Goal: Contribute content

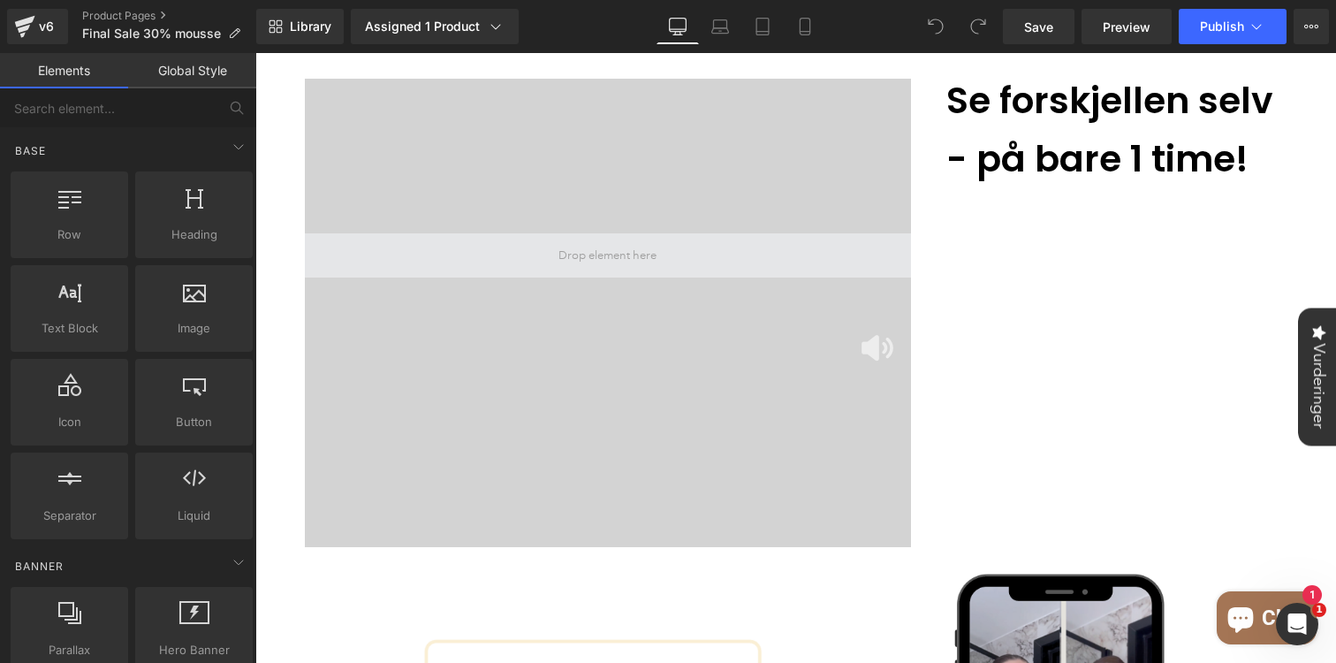
scroll to position [1350, 0]
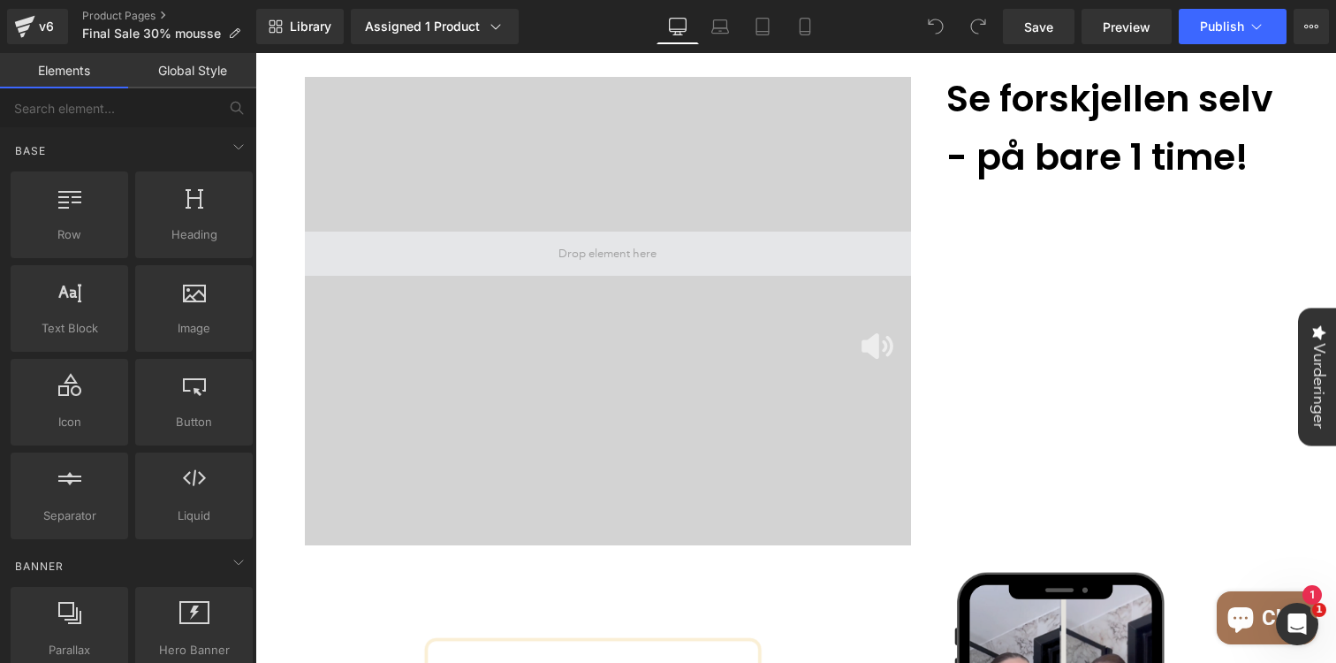
click at [649, 232] on span at bounding box center [608, 254] width 606 height 44
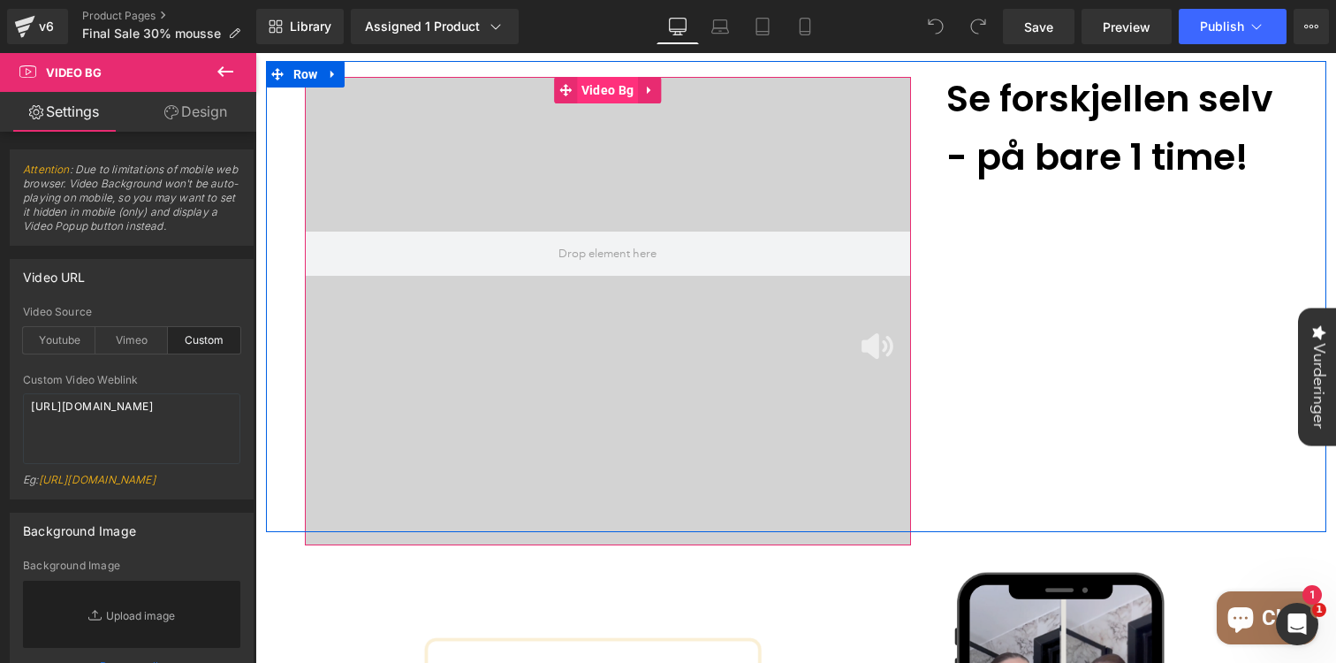
click at [604, 77] on span "Video Bg" at bounding box center [607, 90] width 61 height 27
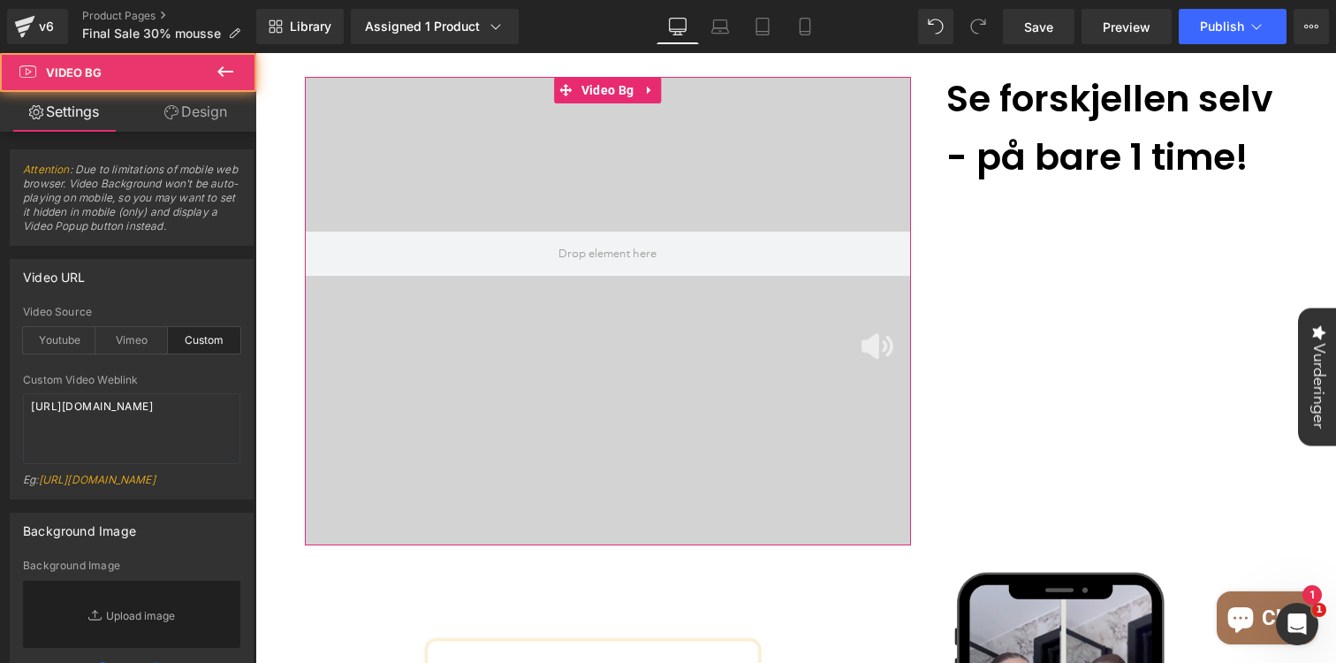
click at [204, 130] on link "Design" at bounding box center [196, 112] width 128 height 40
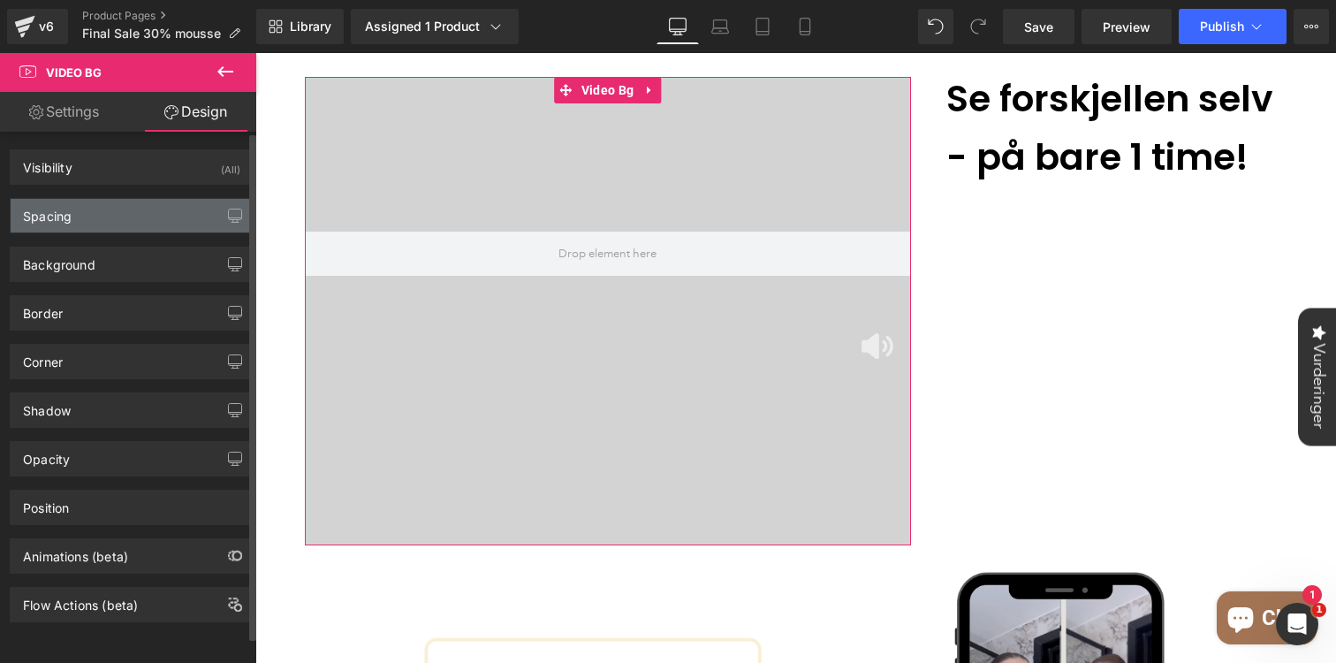
click at [97, 229] on div "Spacing" at bounding box center [132, 216] width 242 height 34
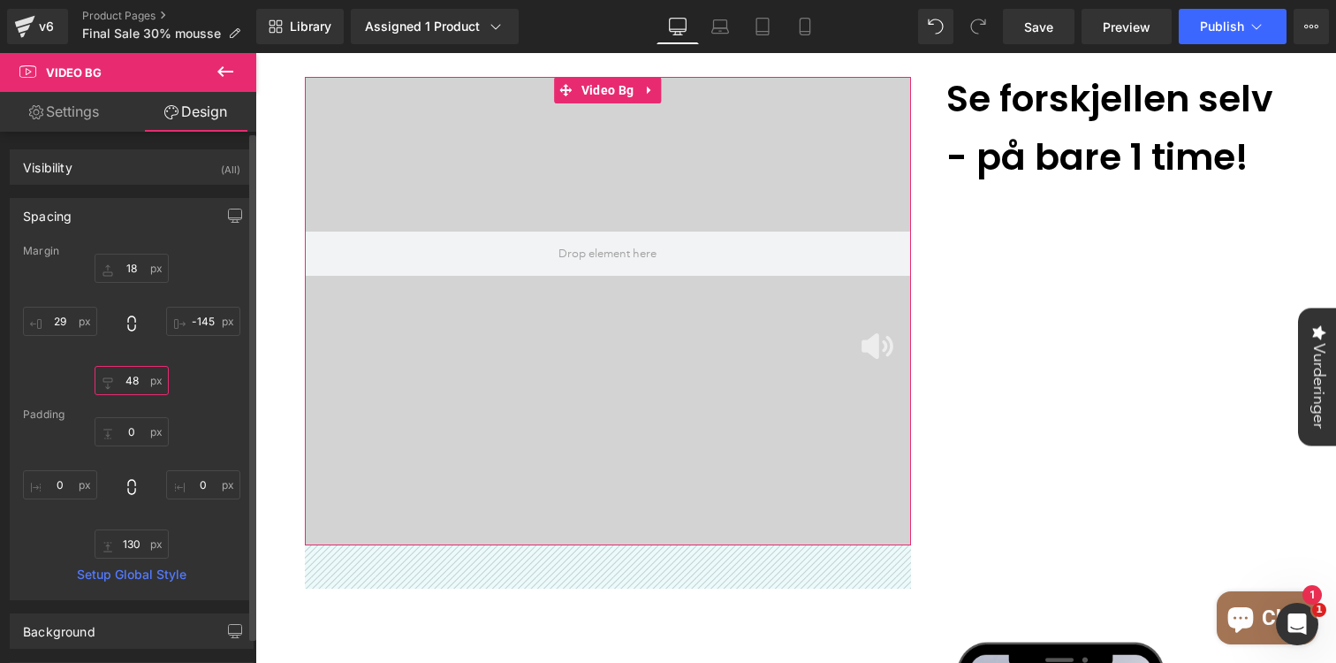
drag, startPoint x: 133, startPoint y: 392, endPoint x: 118, endPoint y: 323, distance: 70.4
click at [118, 323] on div "18 -145 -30 29" at bounding box center [131, 324] width 217 height 141
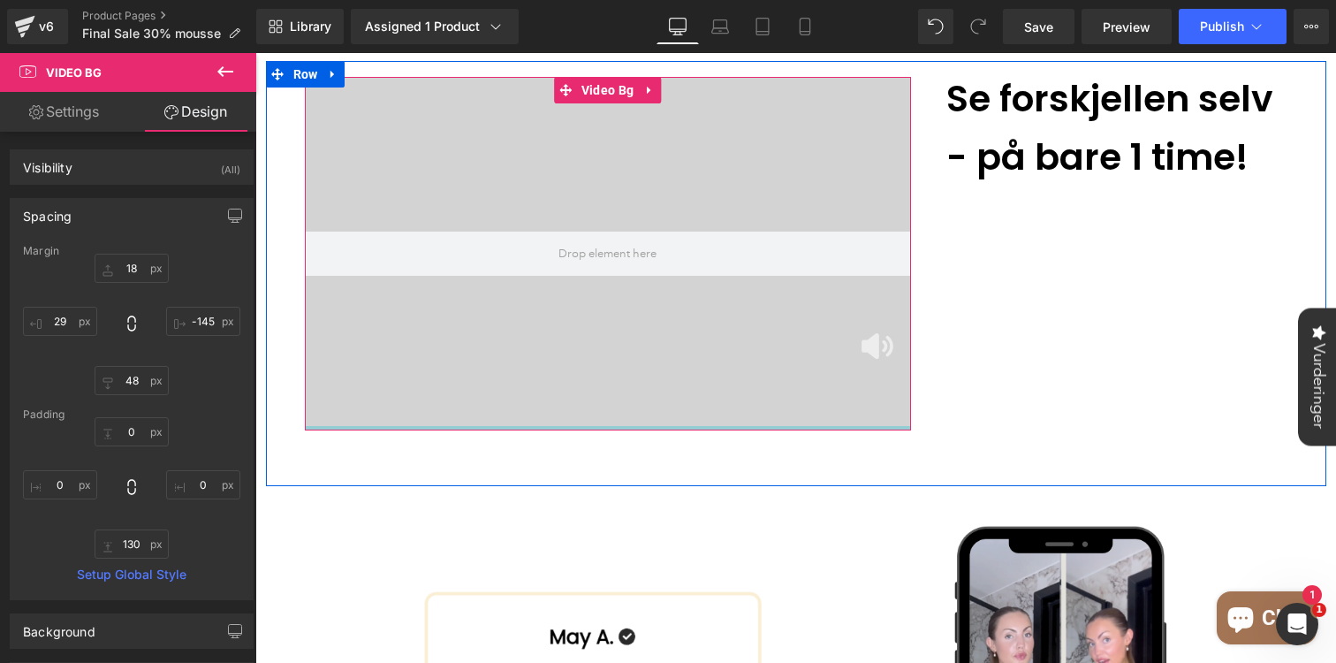
drag, startPoint x: 552, startPoint y: 523, endPoint x: 552, endPoint y: 405, distance: 118.4
click at [552, 405] on div "Video Bg" at bounding box center [608, 253] width 606 height 353
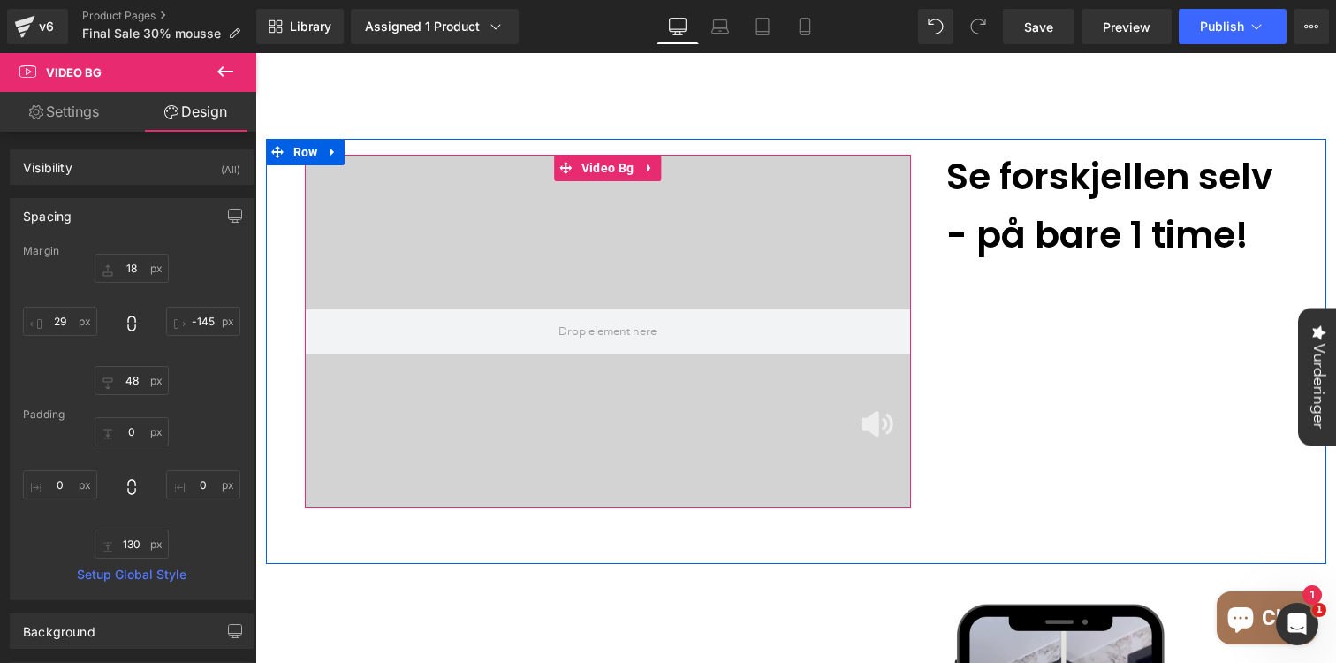
scroll to position [1257, 0]
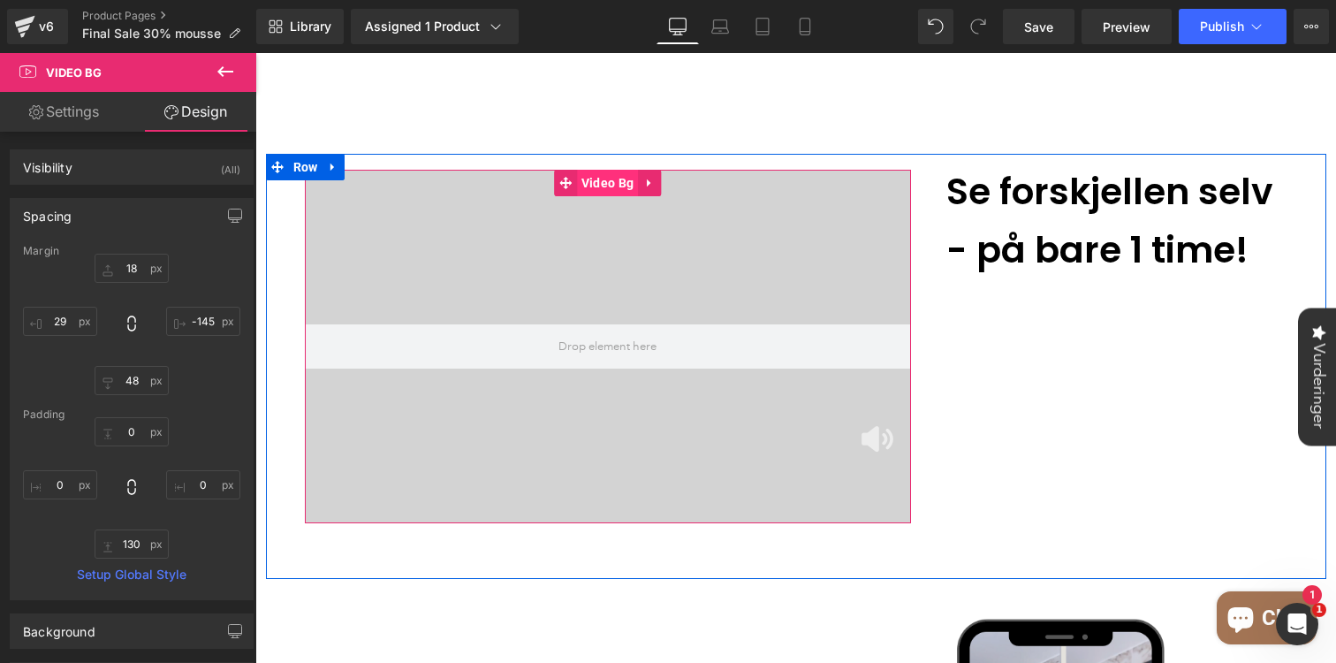
click at [606, 170] on span "Video Bg" at bounding box center [607, 183] width 61 height 27
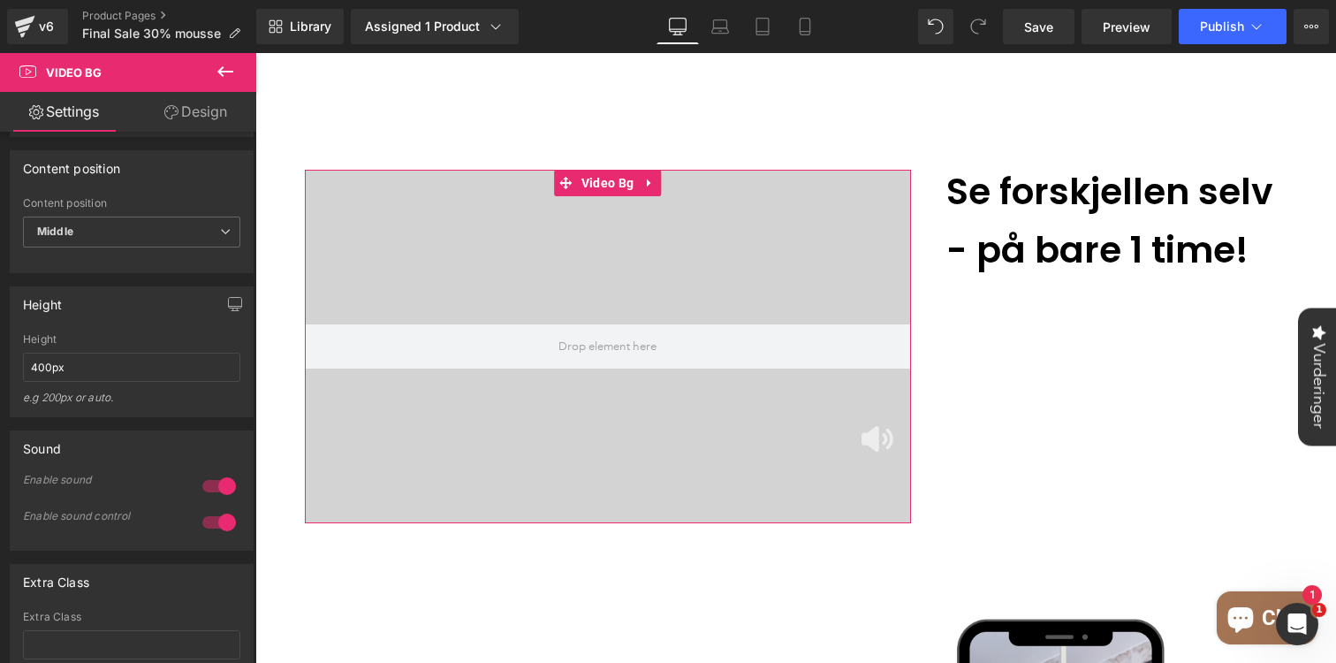
scroll to position [955, 0]
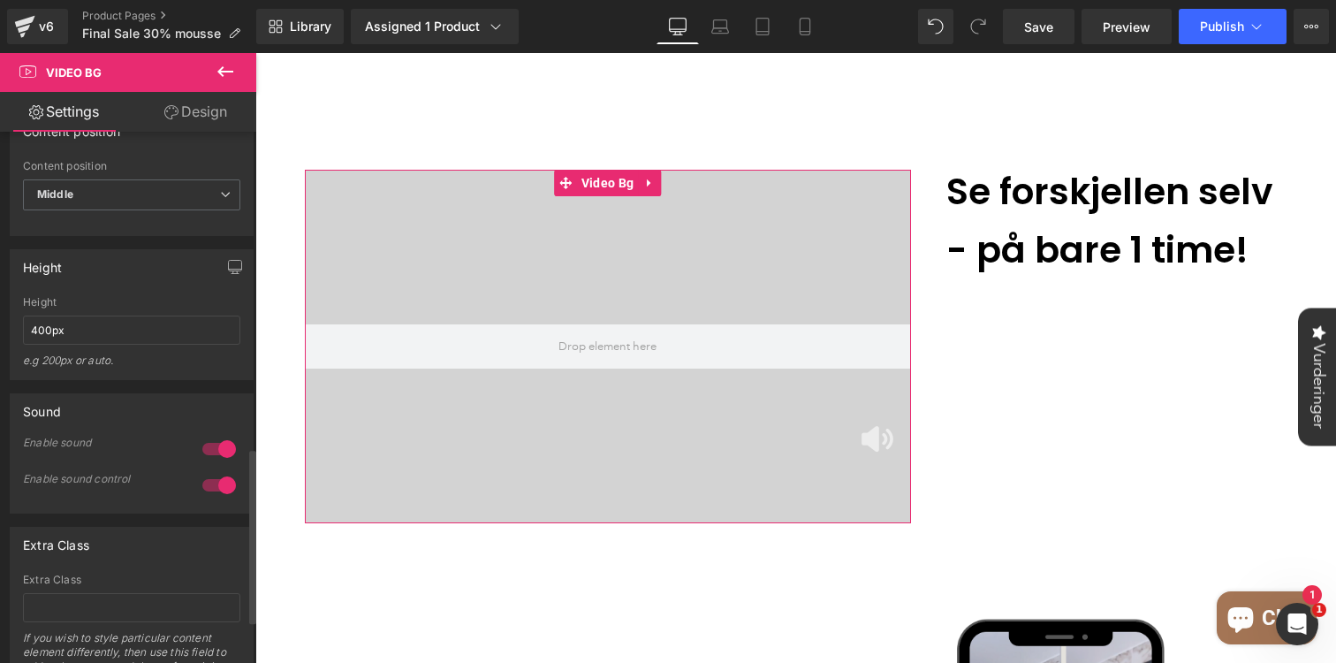
click at [220, 463] on div at bounding box center [219, 449] width 42 height 28
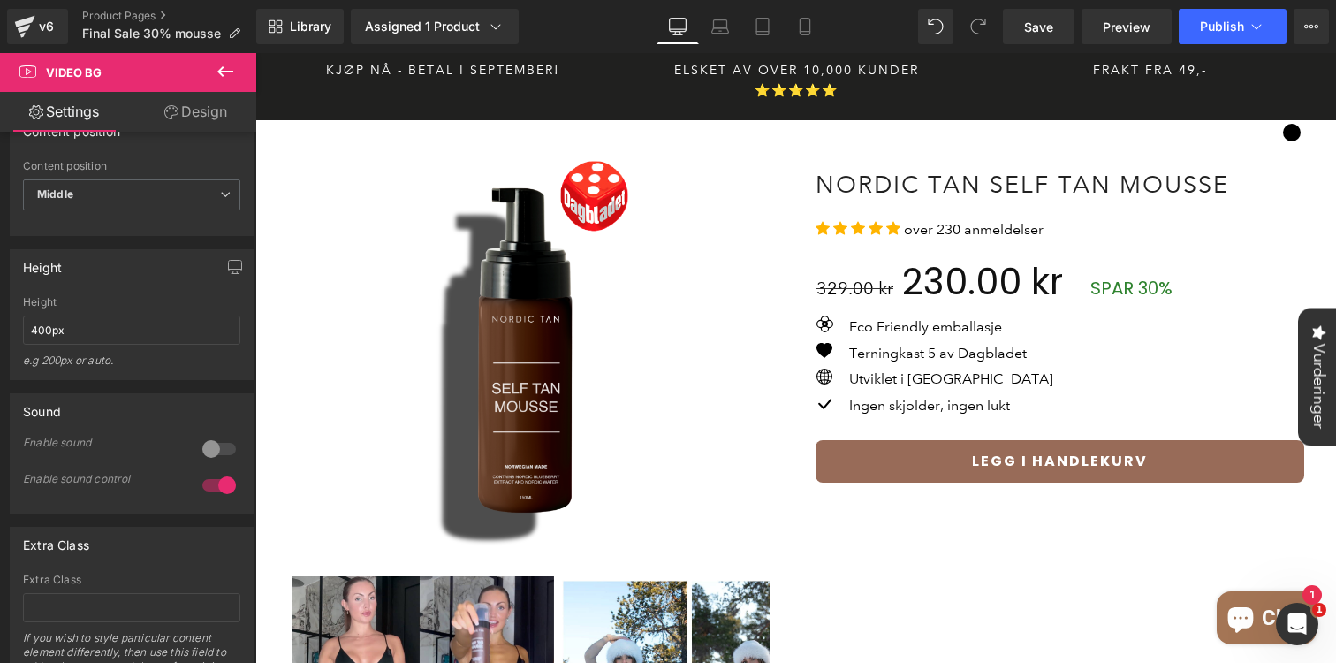
scroll to position [0, 0]
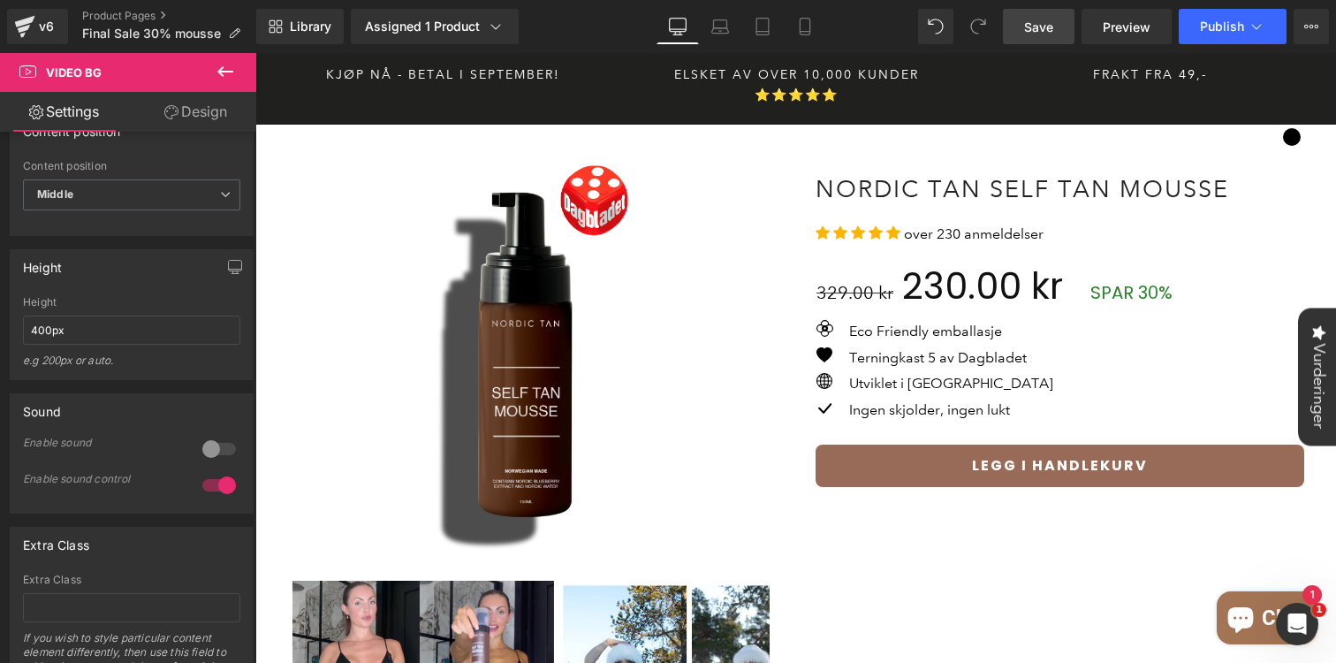
click at [1054, 28] on link "Save" at bounding box center [1039, 26] width 72 height 35
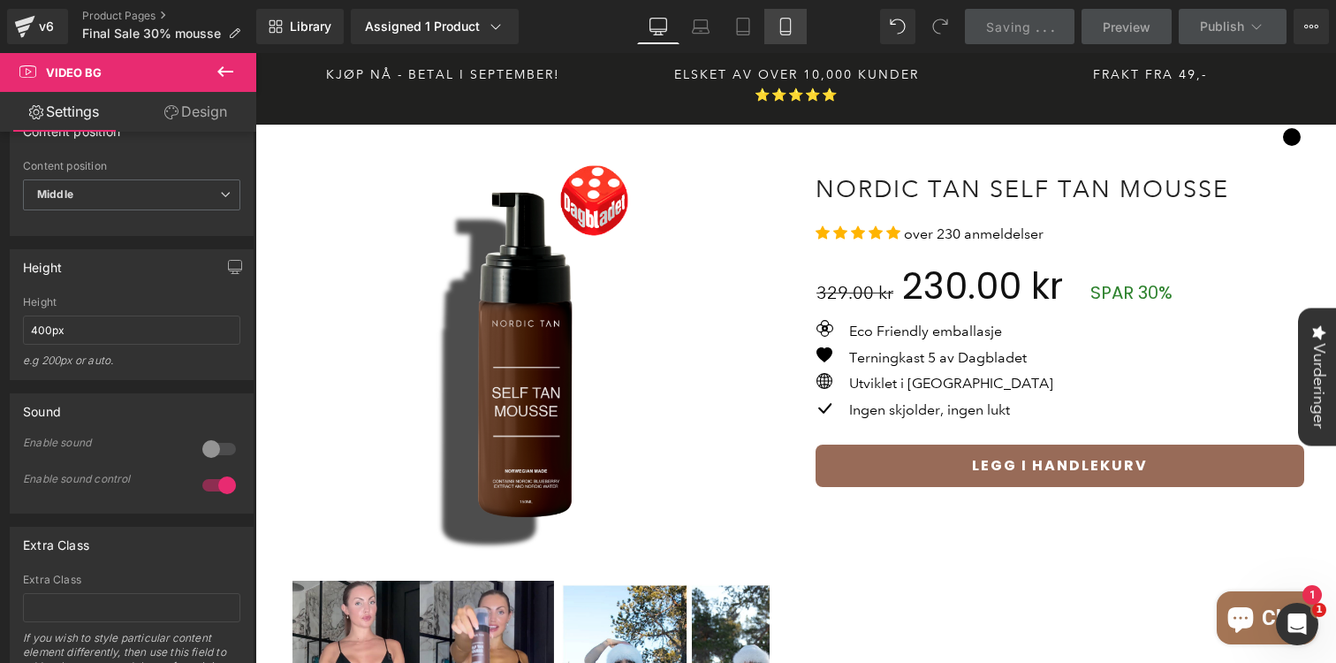
click at [789, 34] on icon at bounding box center [786, 27] width 18 height 18
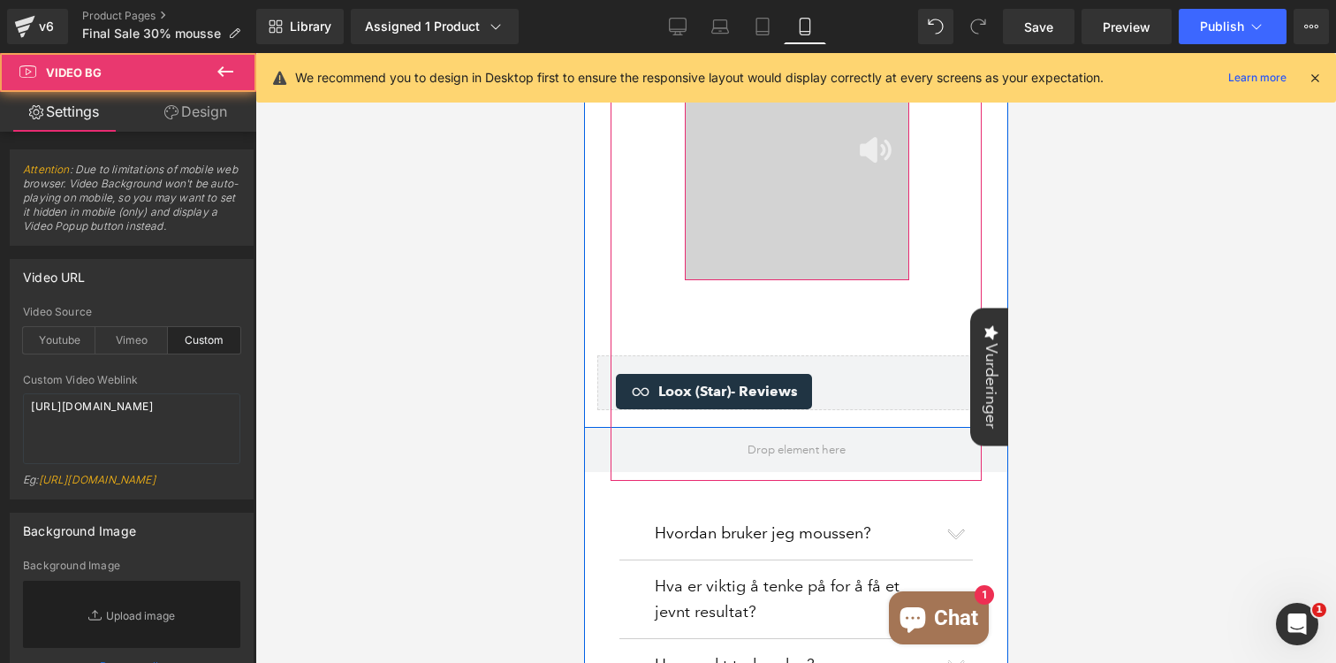
click at [767, 216] on div at bounding box center [796, 57] width 224 height 353
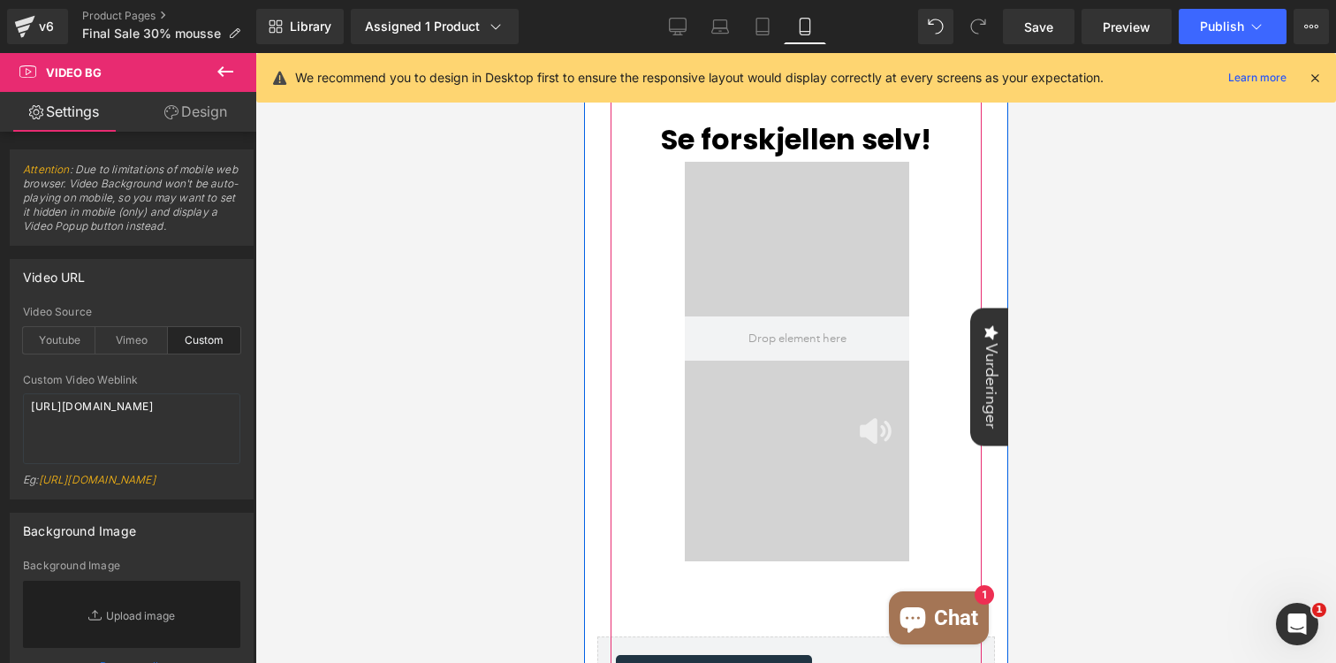
scroll to position [1600, 0]
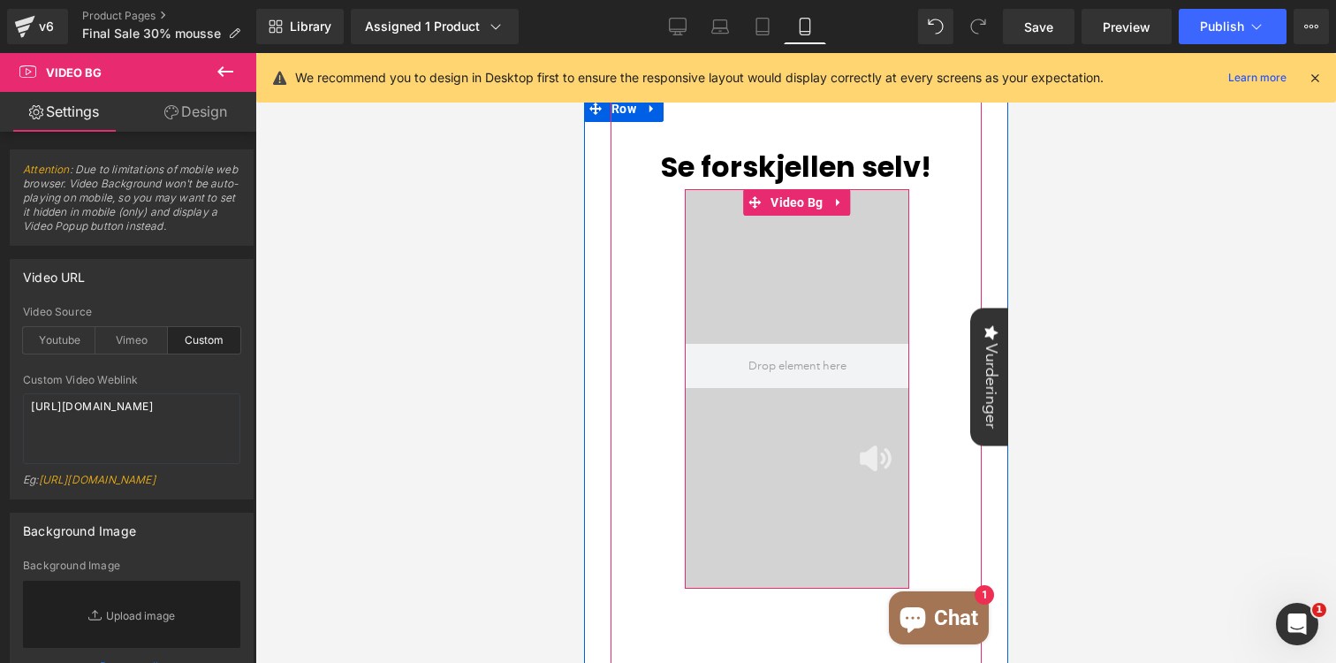
click at [771, 222] on div at bounding box center [796, 365] width 224 height 353
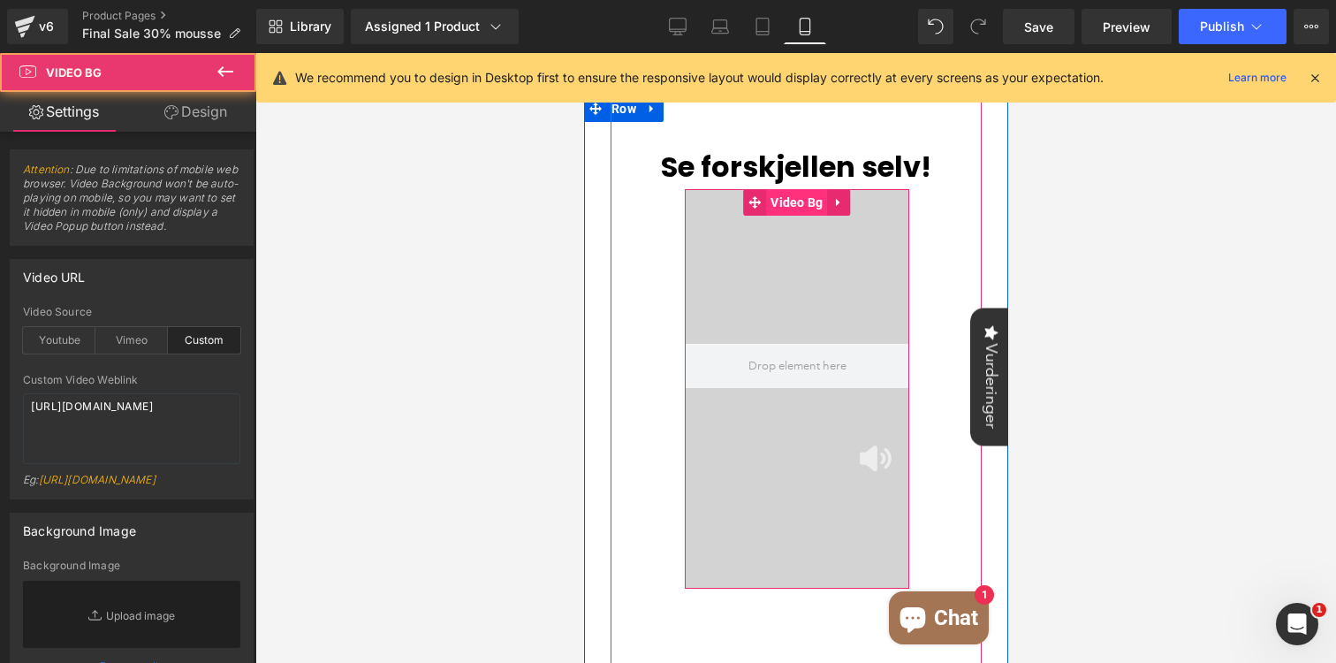
click at [791, 203] on span "Video Bg" at bounding box center [795, 202] width 61 height 27
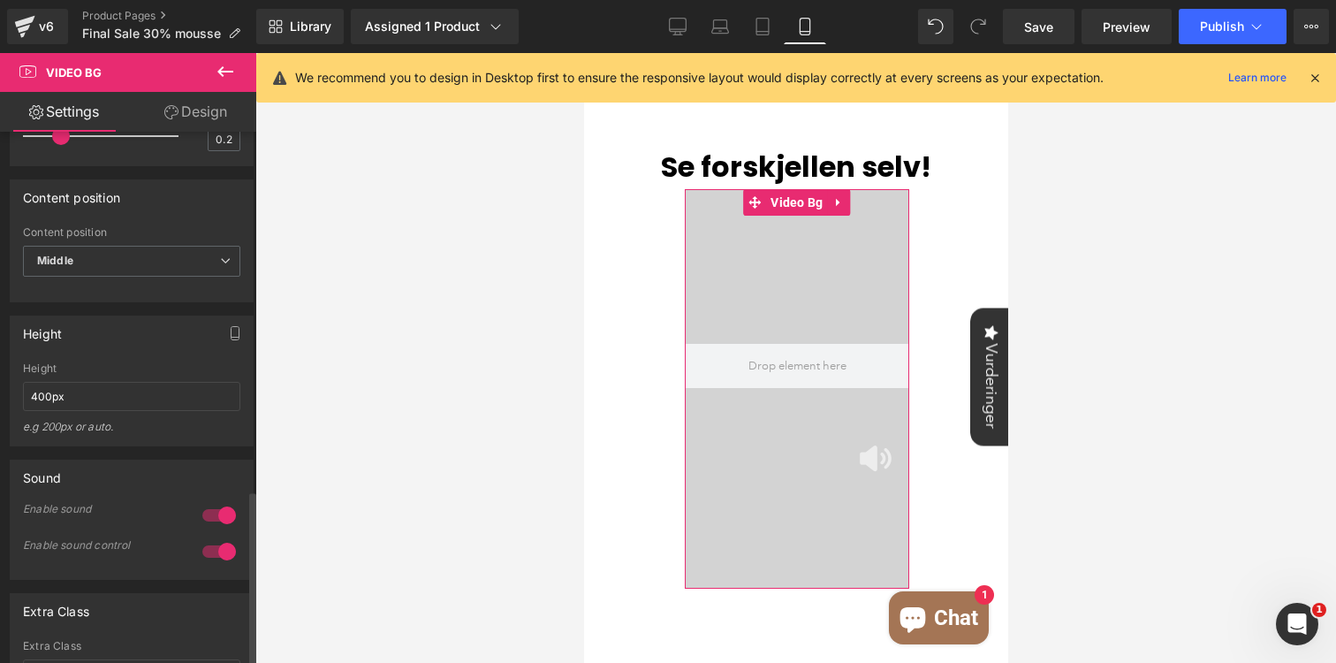
scroll to position [1083, 0]
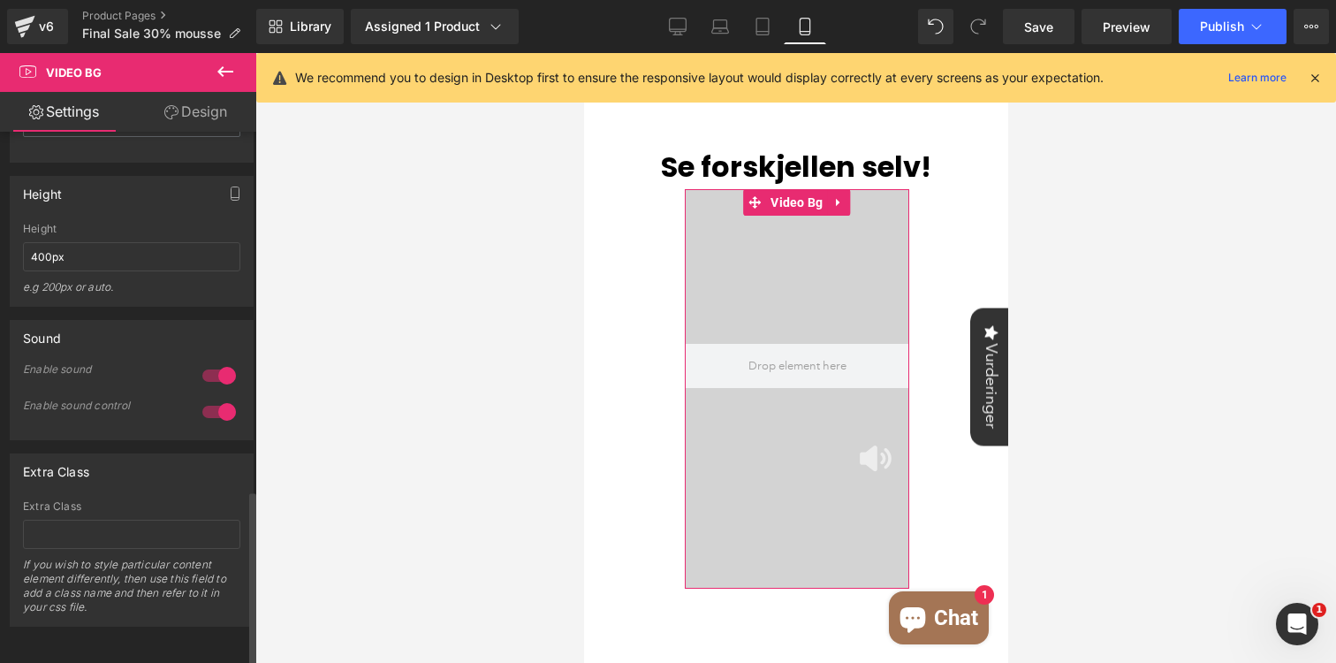
click at [219, 361] on div at bounding box center [219, 375] width 42 height 28
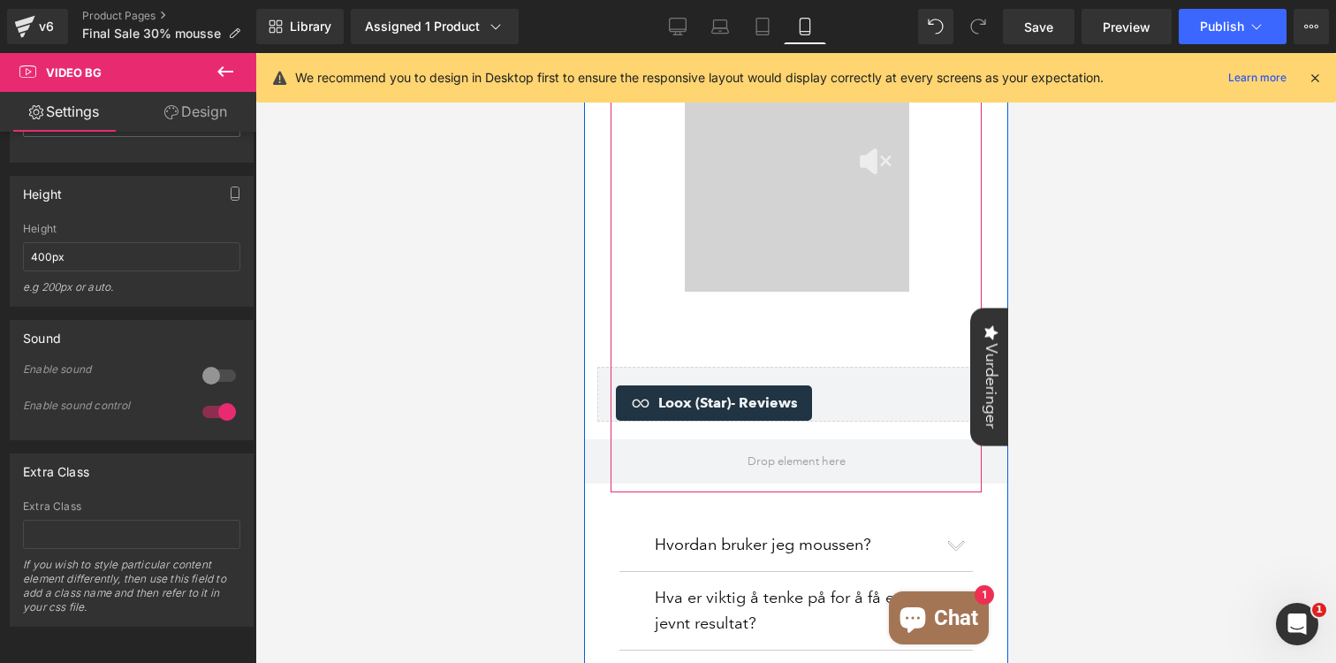
scroll to position [1886, 0]
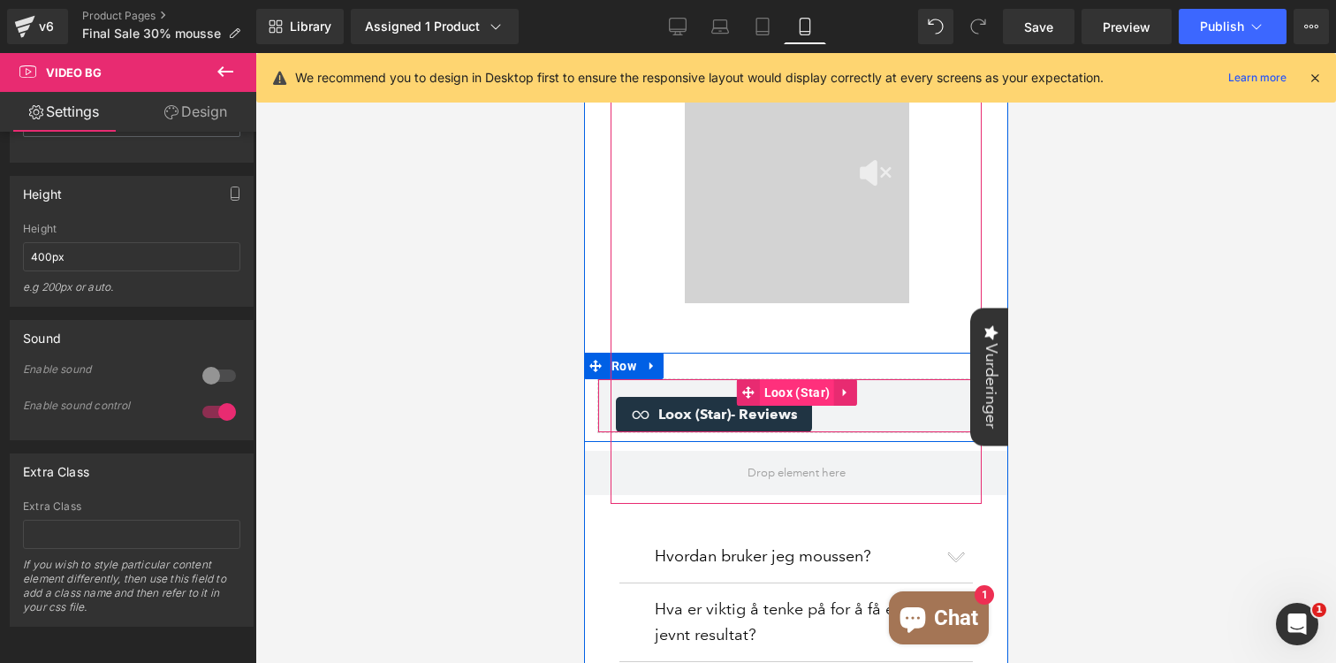
click at [778, 401] on span "Loox (Star)" at bounding box center [796, 392] width 74 height 27
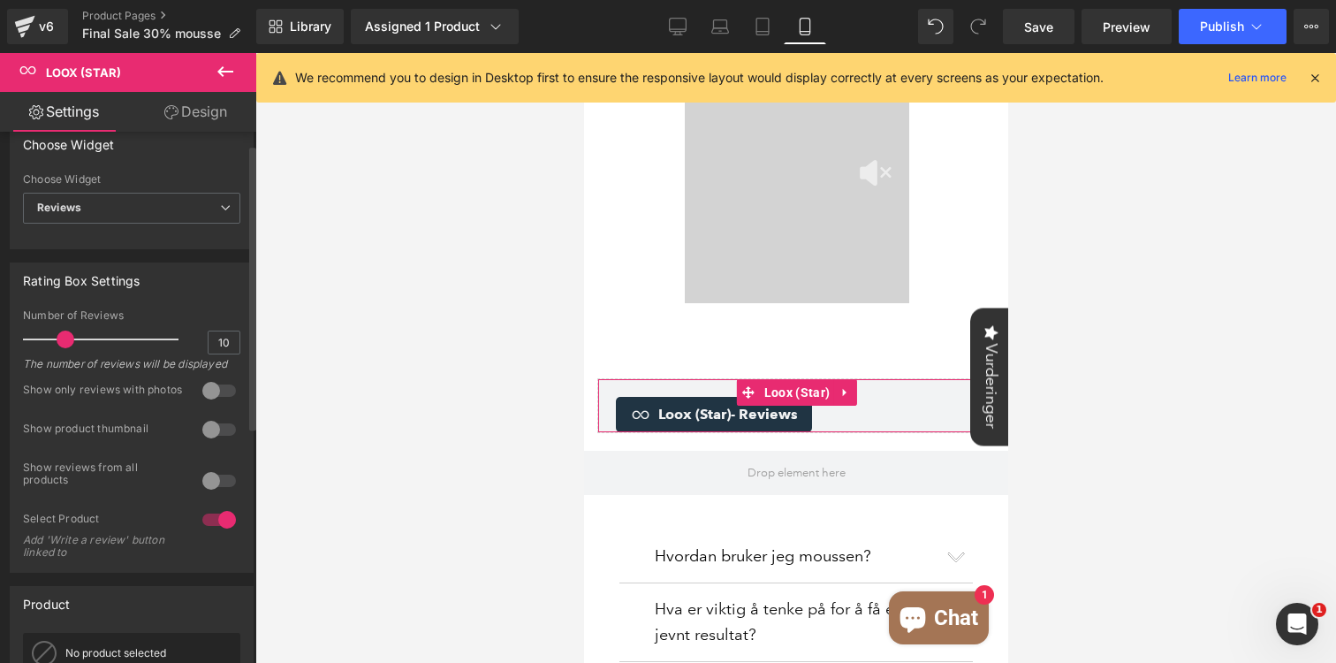
scroll to position [0, 0]
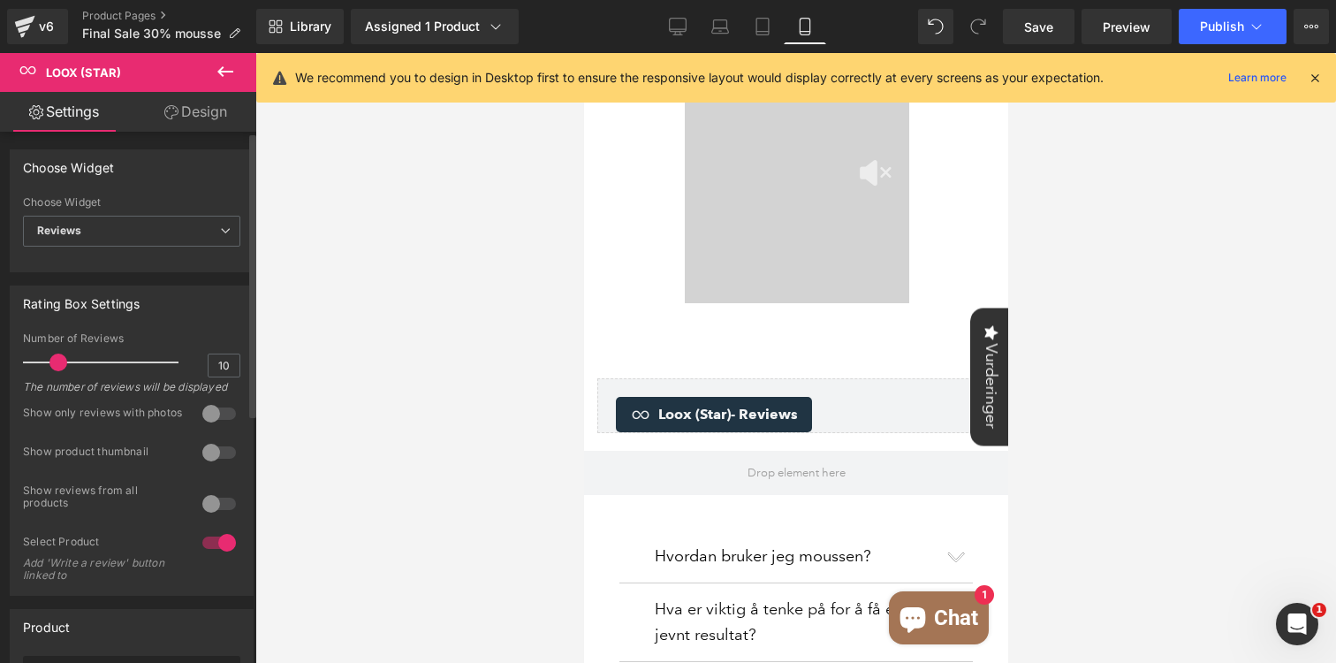
click at [61, 360] on span at bounding box center [58, 362] width 18 height 18
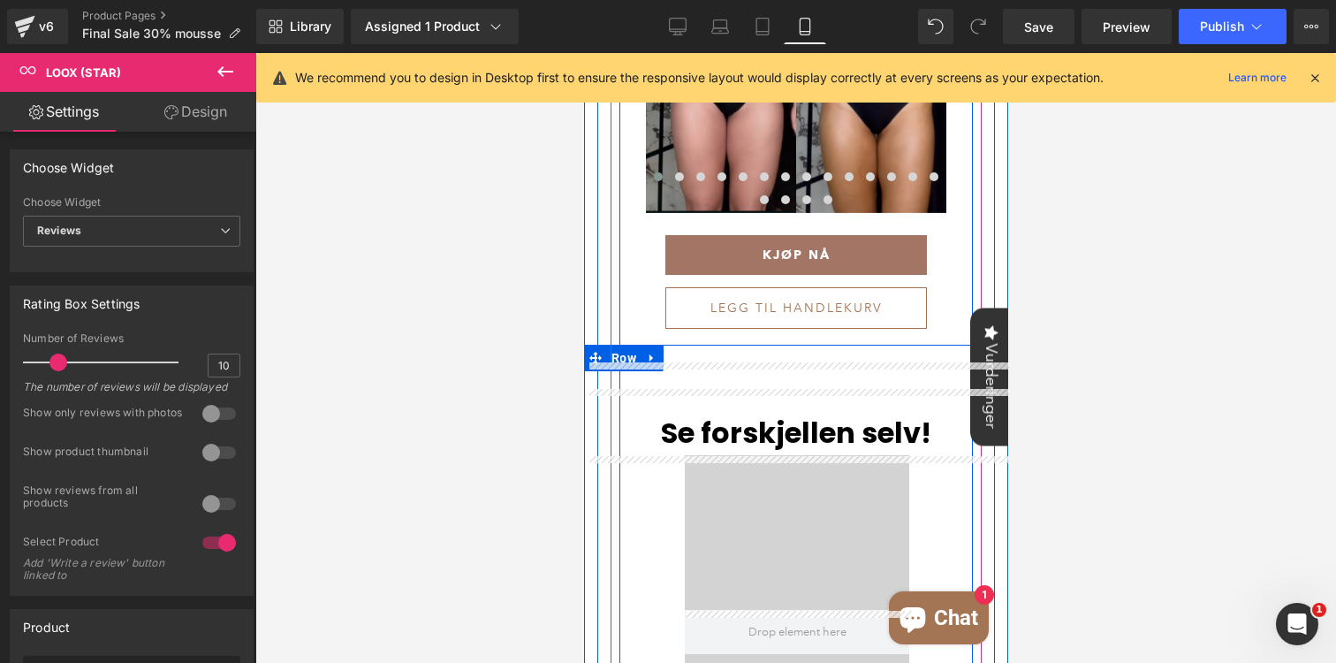
scroll to position [1294, 0]
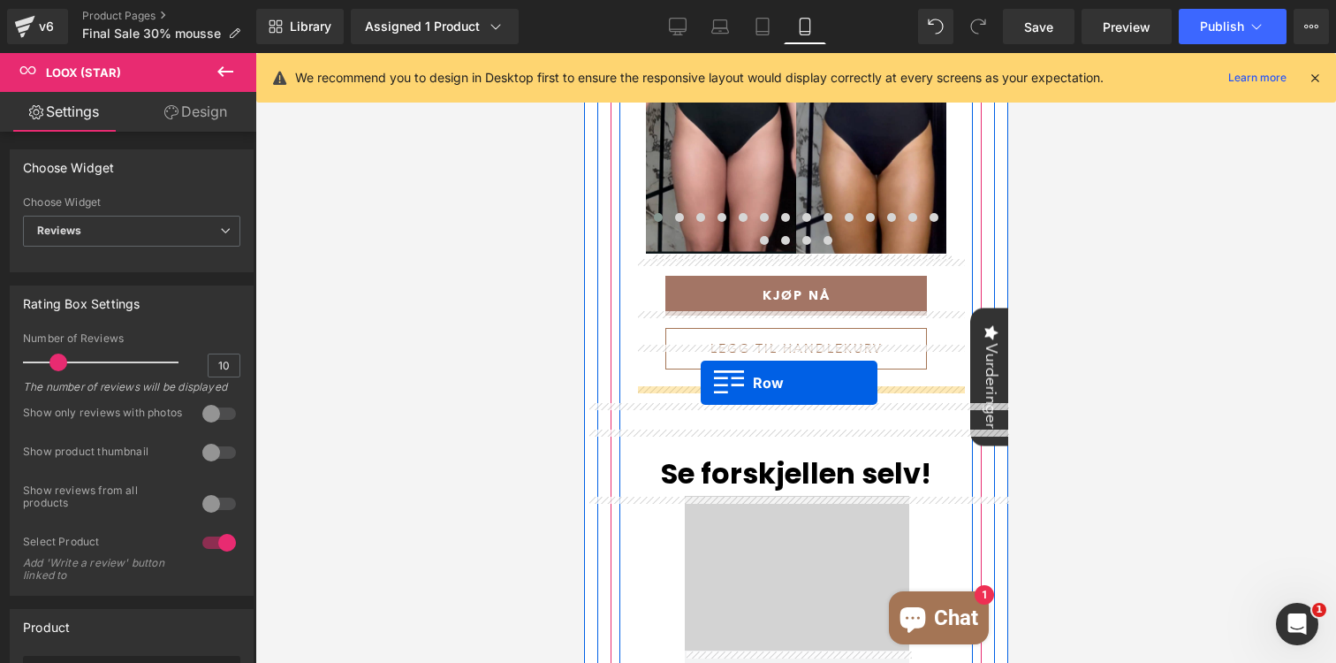
drag, startPoint x: 608, startPoint y: 519, endPoint x: 700, endPoint y: 383, distance: 164.2
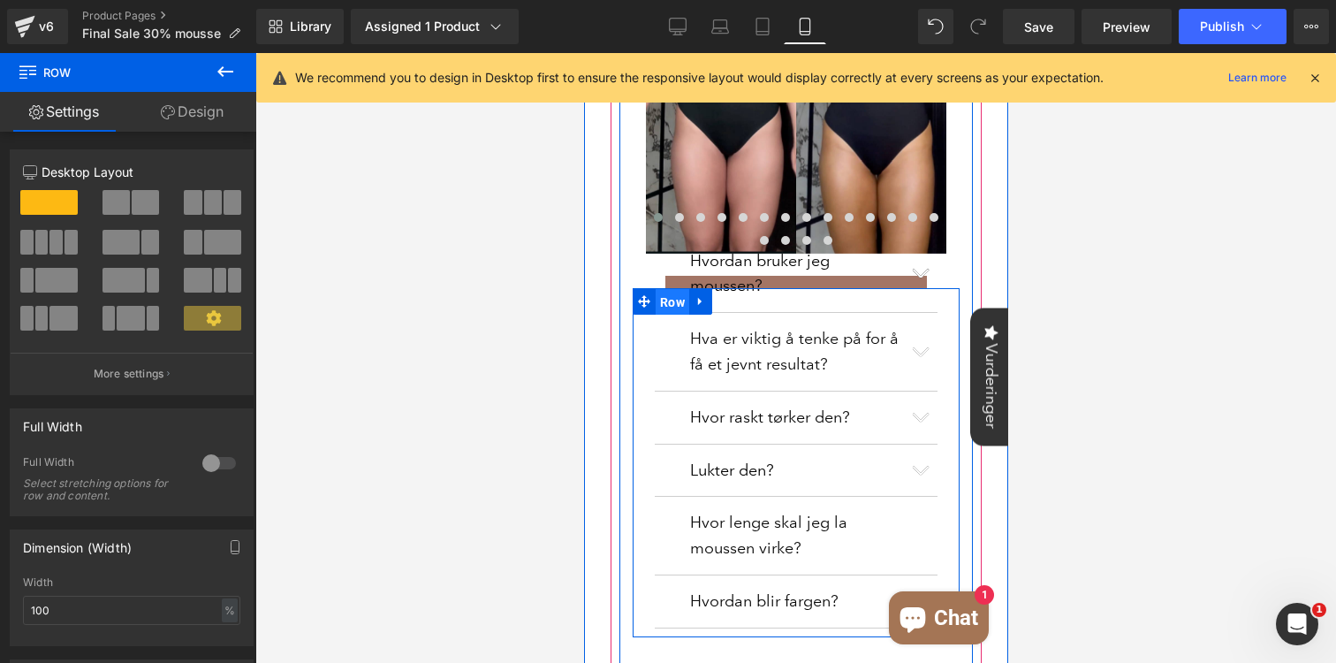
click at [663, 308] on span "Row" at bounding box center [672, 302] width 34 height 27
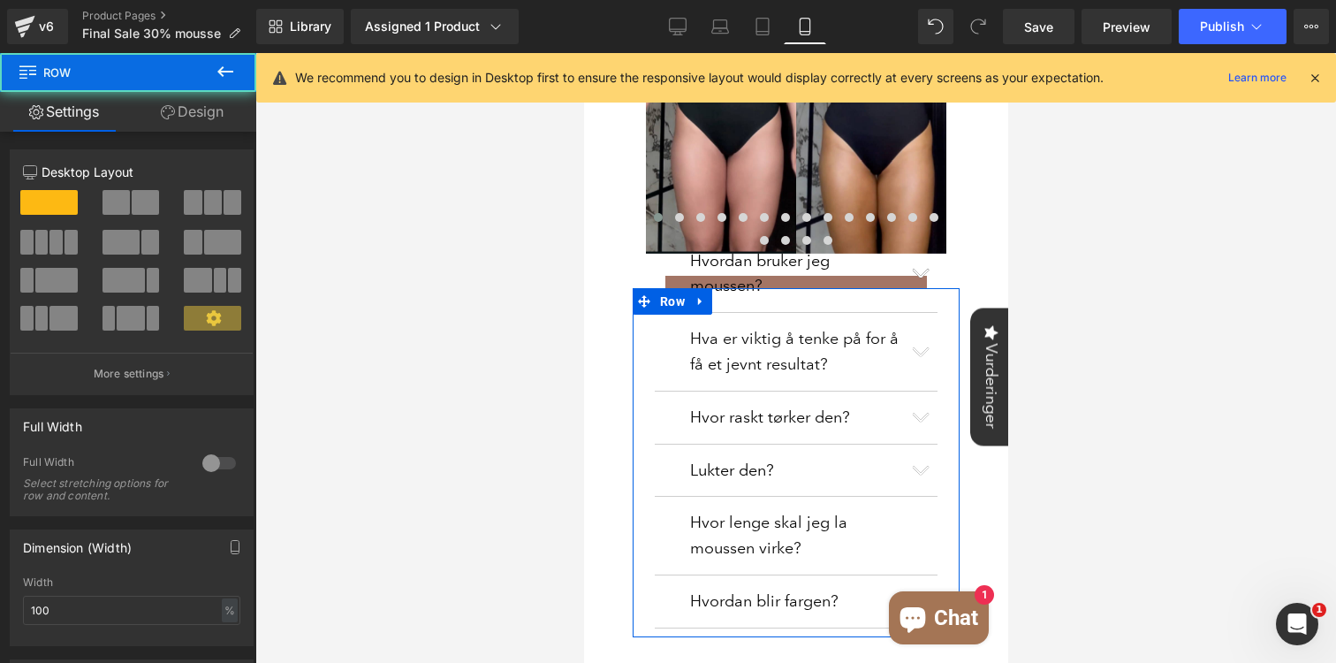
click at [191, 112] on link "Design" at bounding box center [192, 112] width 128 height 40
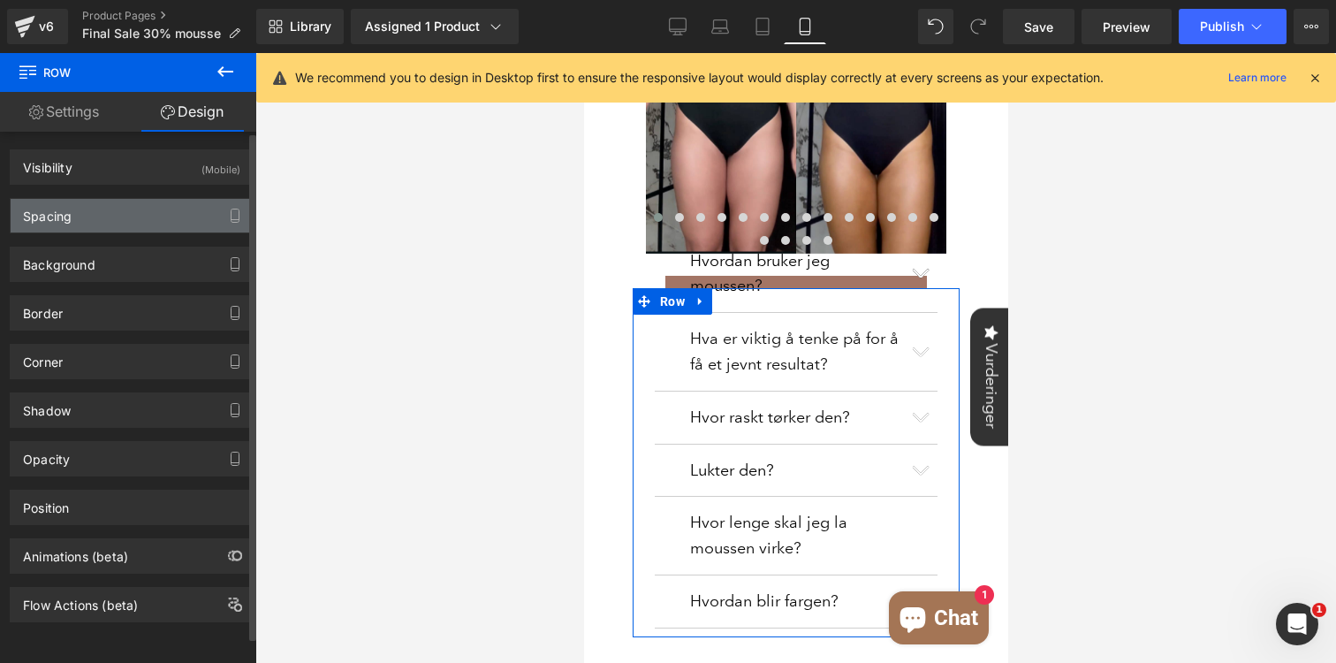
click at [126, 207] on div "Spacing" at bounding box center [132, 216] width 242 height 34
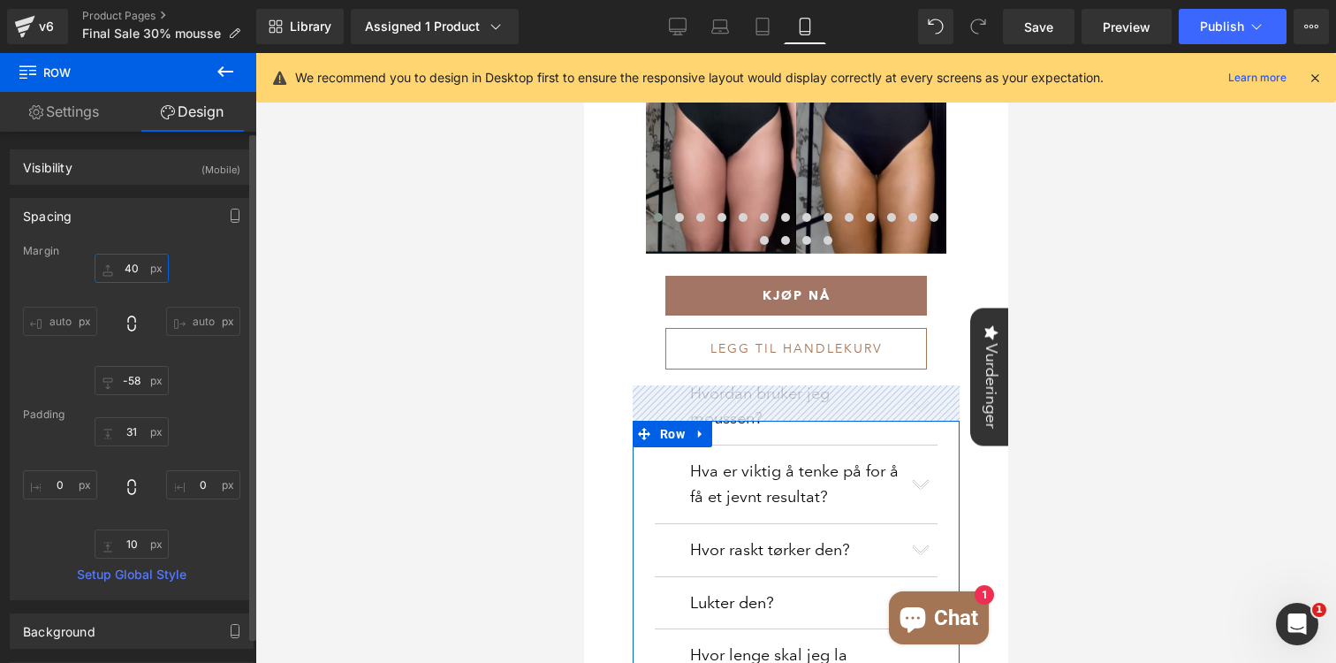
drag, startPoint x: 135, startPoint y: 277, endPoint x: 154, endPoint y: 145, distance: 133.8
click at [154, 145] on div "Visibility (Mobile) 0|0|0|0 0 Show on Desktop 0 Show on Laptop 0 Show on Tablet…" at bounding box center [132, 560] width 264 height 857
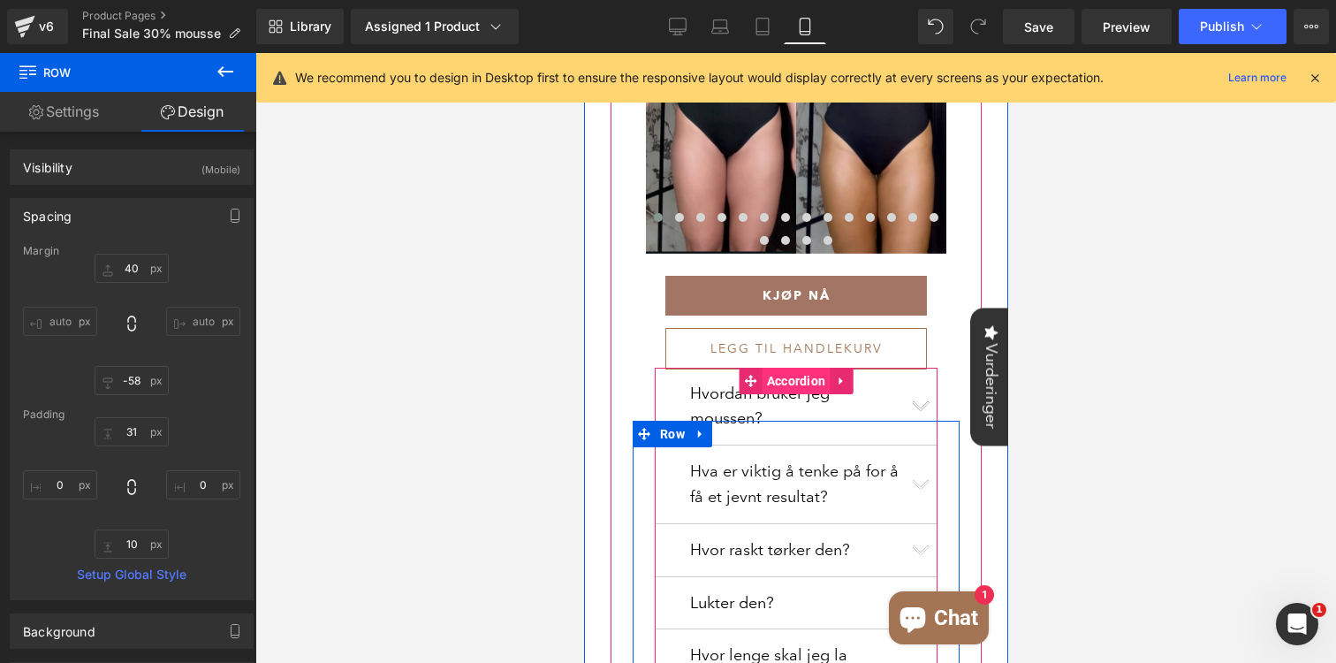
click at [810, 381] on span "Accordion" at bounding box center [796, 381] width 68 height 27
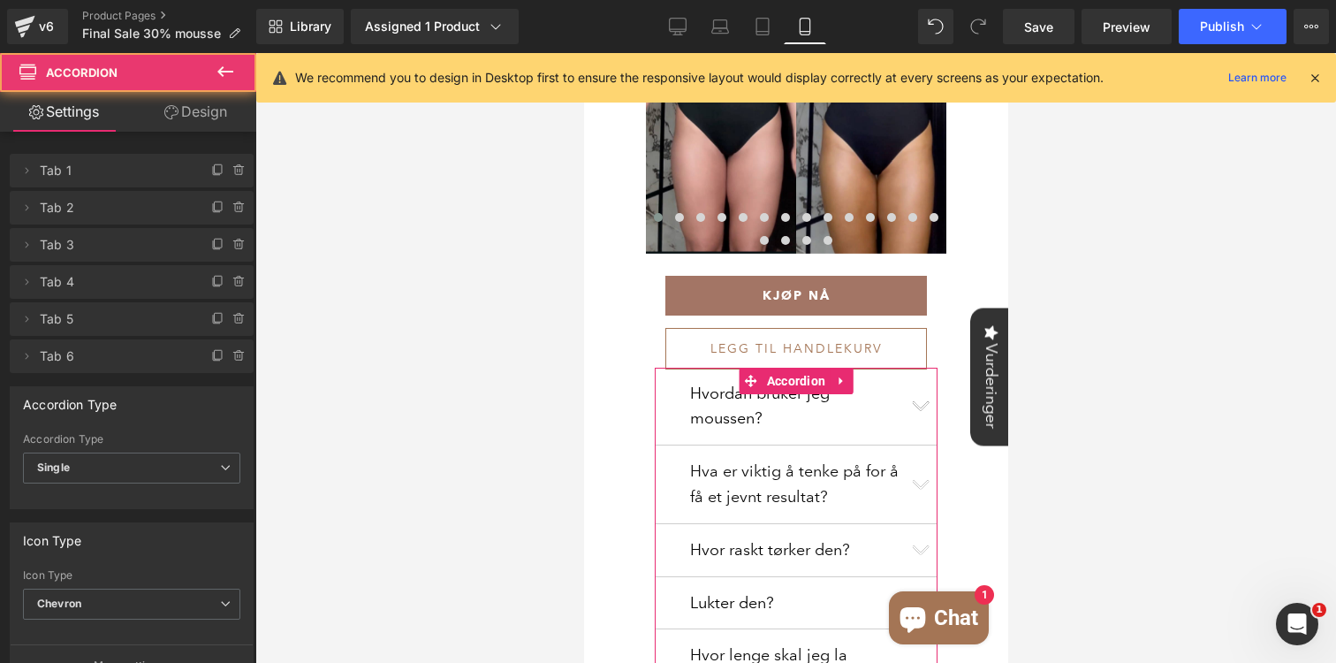
click at [206, 108] on link "Design" at bounding box center [196, 112] width 128 height 40
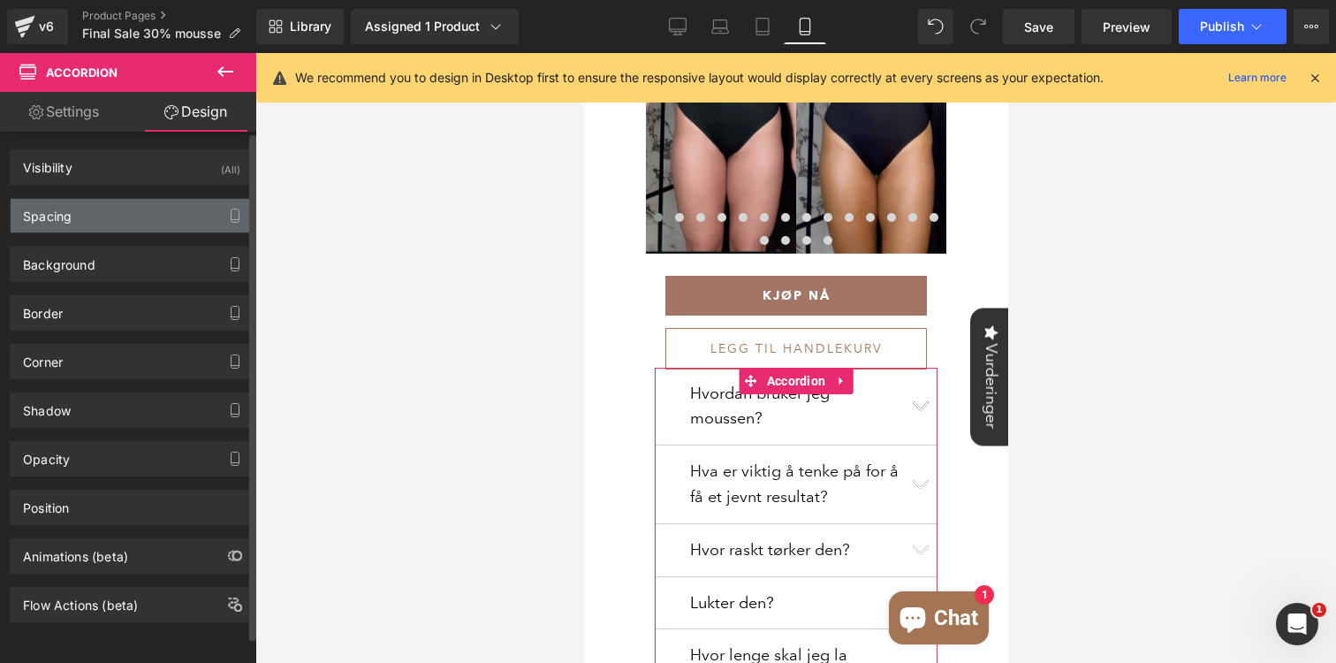
click at [110, 204] on div "Spacing" at bounding box center [132, 216] width 242 height 34
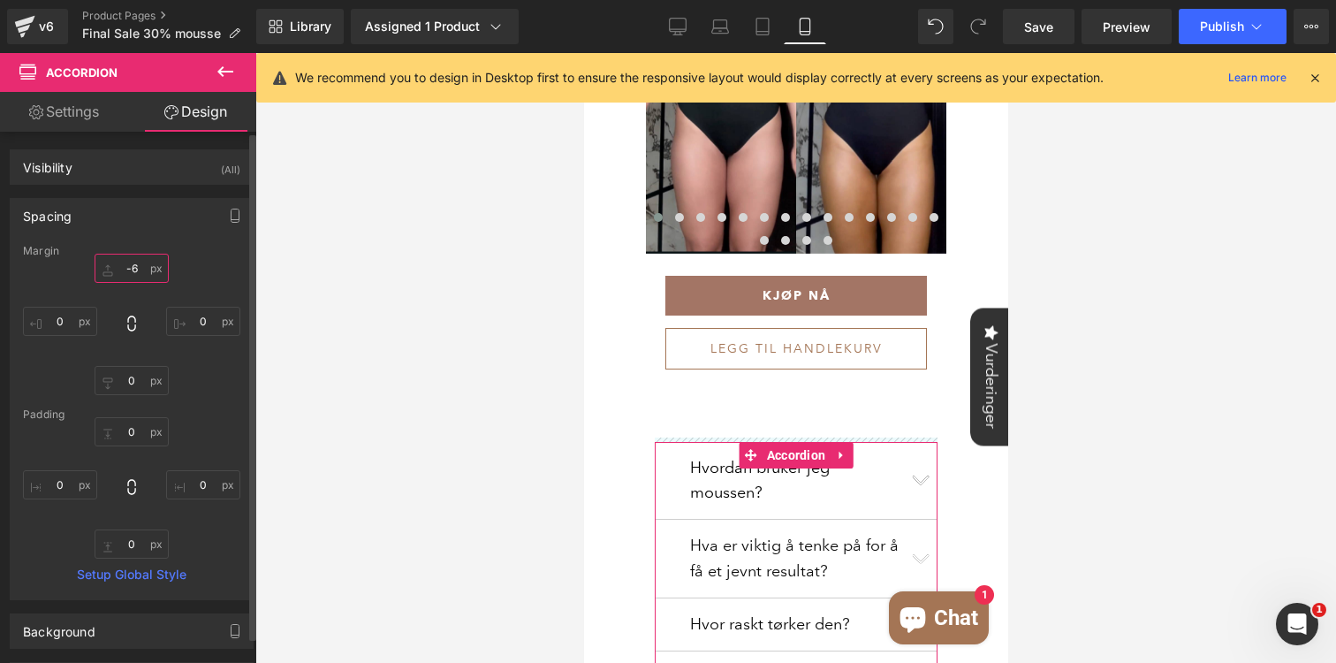
drag, startPoint x: 136, startPoint y: 280, endPoint x: 143, endPoint y: 205, distance: 75.4
click at [143, 205] on div "Spacing Margin Padding Setup Global Style" at bounding box center [132, 399] width 244 height 402
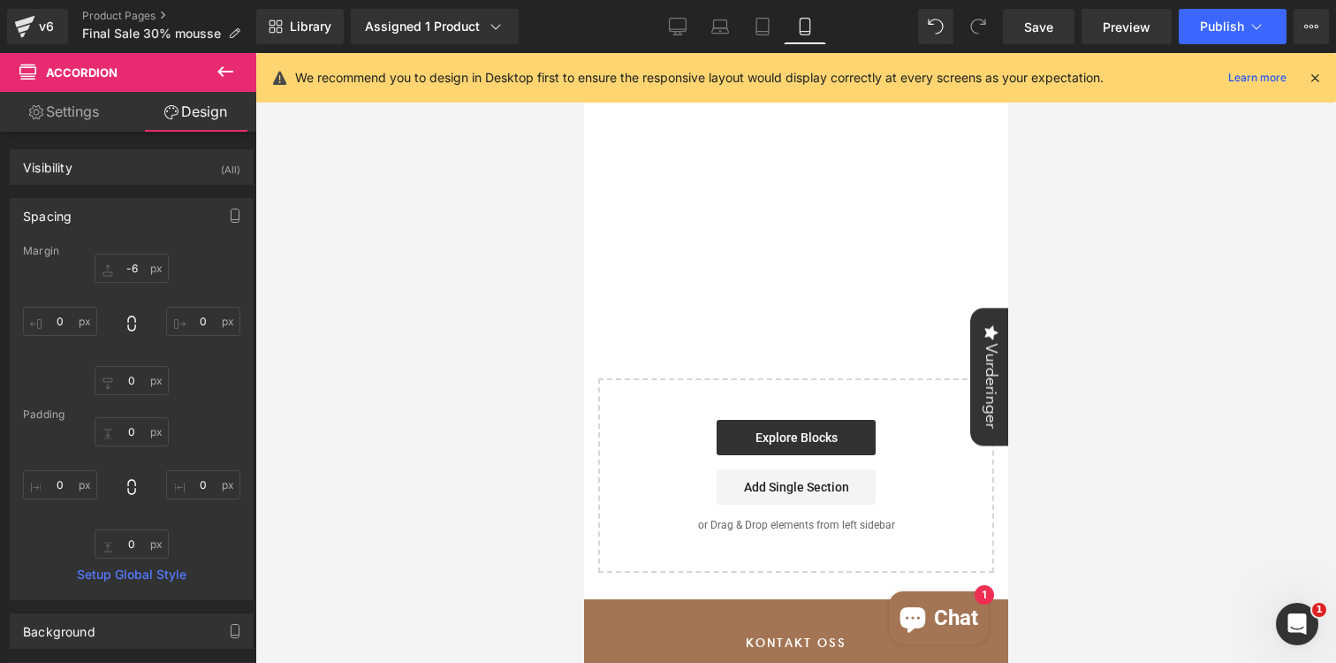
scroll to position [2991, 0]
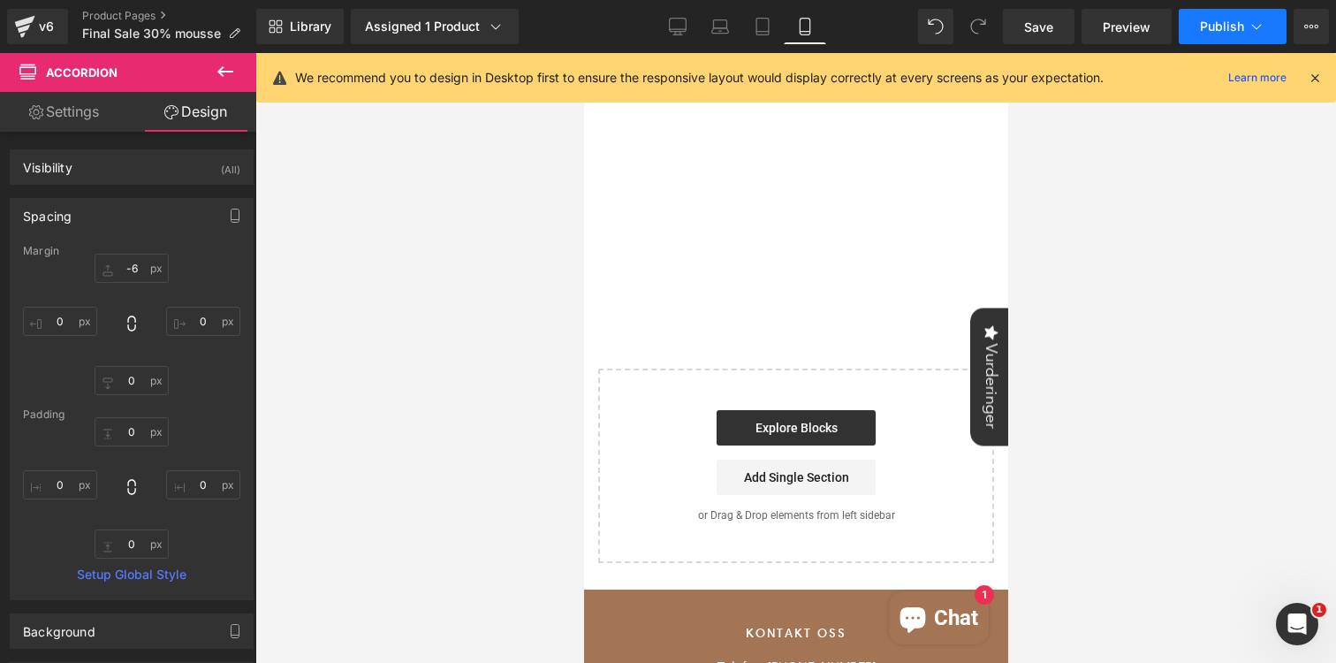
click at [1215, 27] on span "Publish" at bounding box center [1222, 26] width 44 height 14
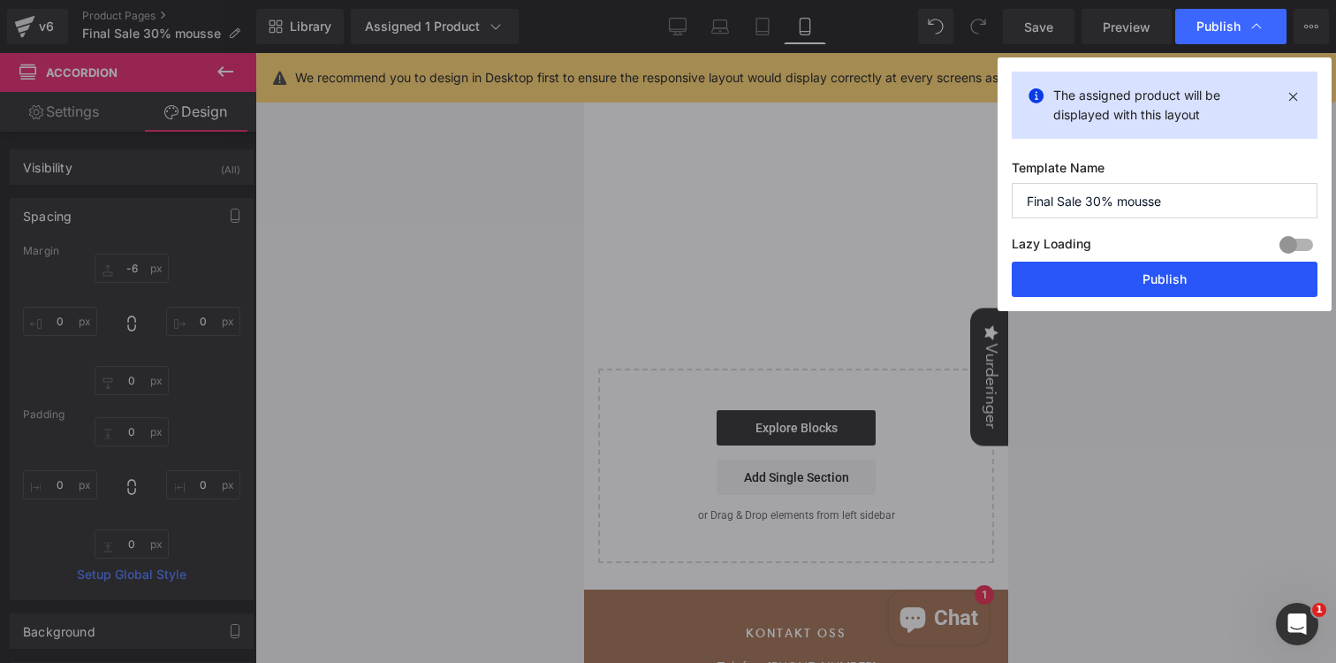
click at [1145, 278] on button "Publish" at bounding box center [1165, 279] width 306 height 35
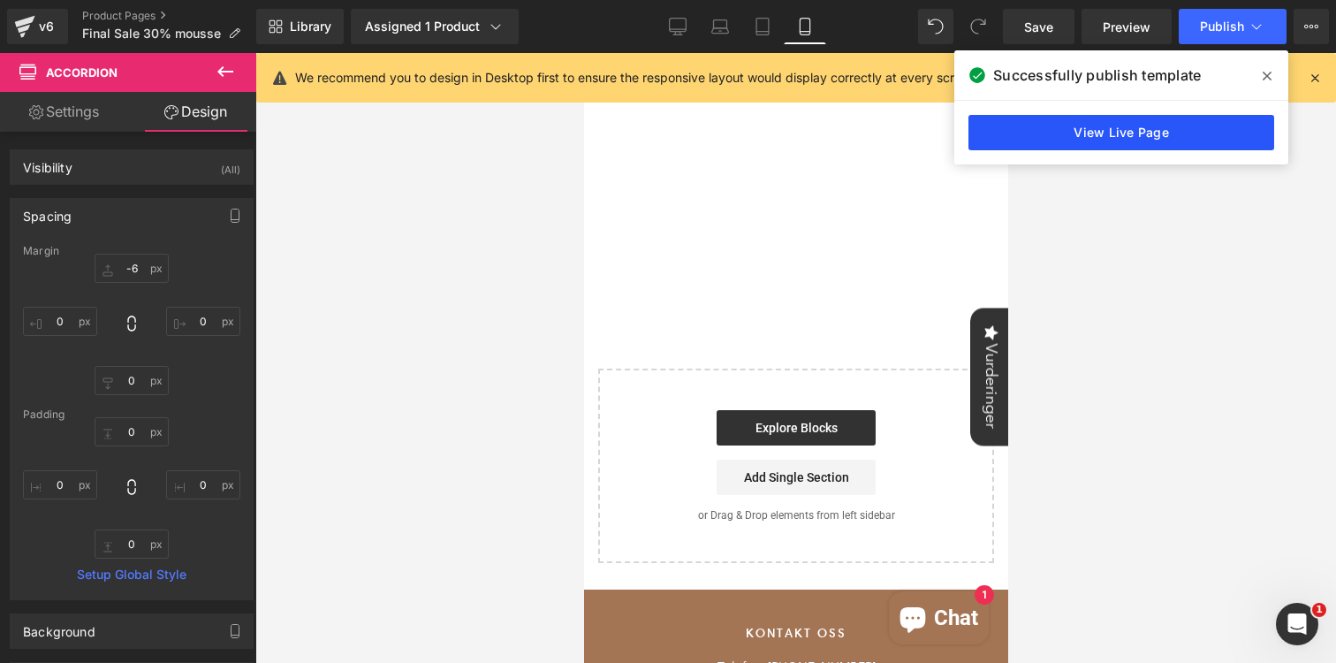
click at [1096, 142] on link "View Live Page" at bounding box center [1121, 132] width 306 height 35
